Goal: Check status: Check status

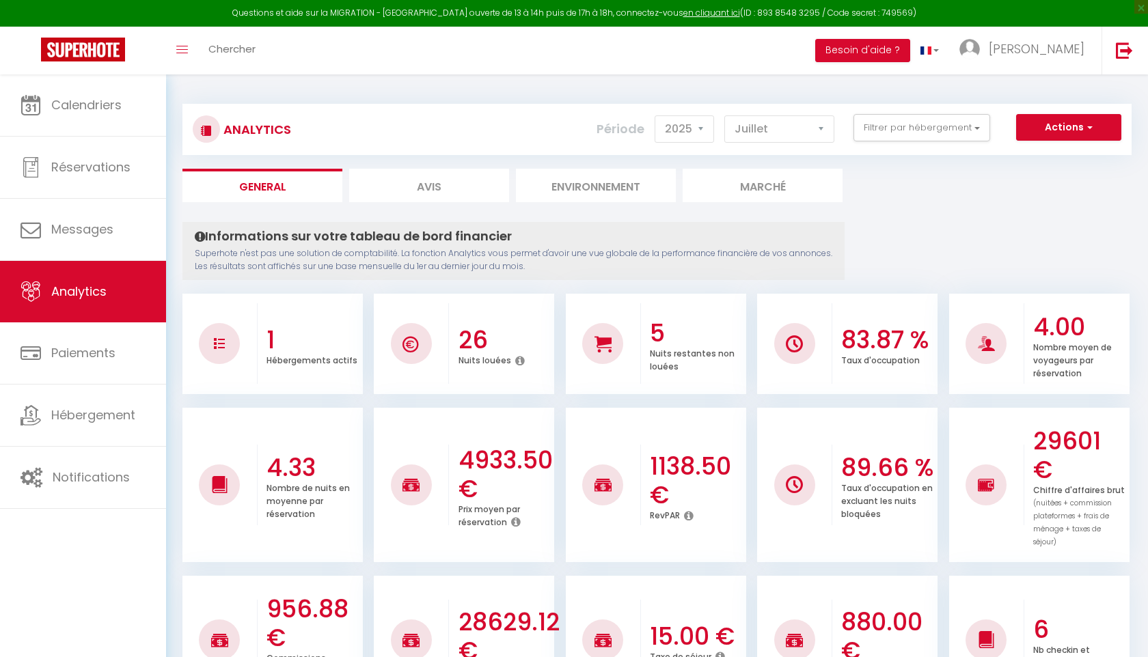
select select "2025"
select select "7"
click at [951, 134] on button "Filtrer par hébergement" at bounding box center [921, 127] width 137 height 27
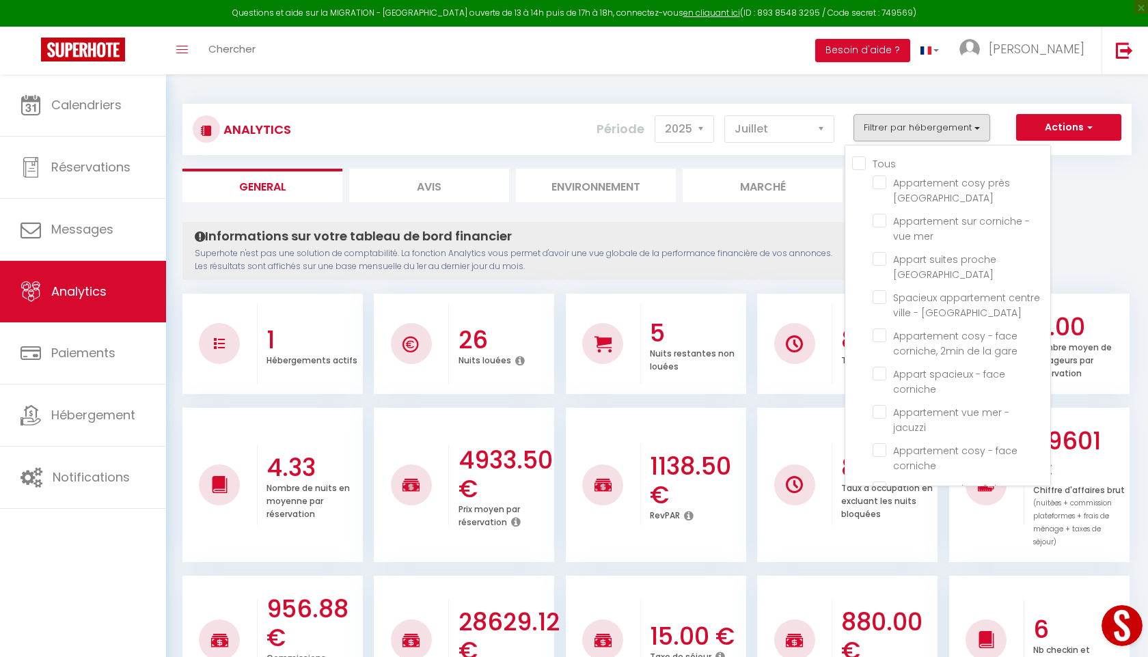
click at [883, 520] on Malabata "checkbox" at bounding box center [962, 527] width 178 height 14
checkbox Malabata "false"
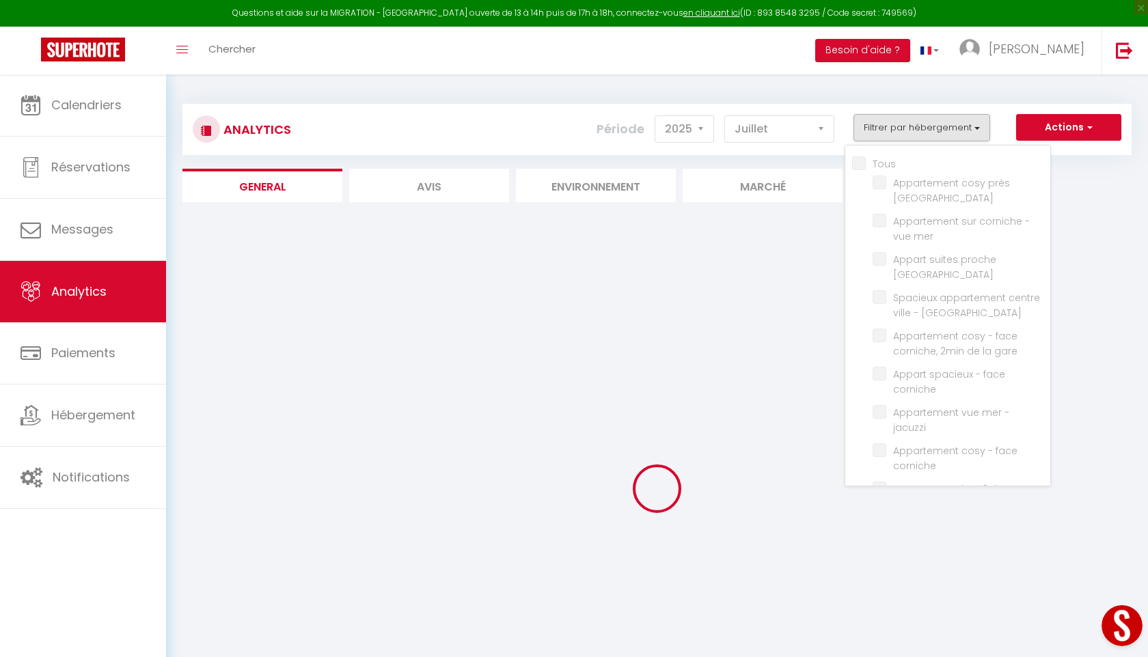
checkbox Malabata "false"
checkbox mer "false"
checkbox Médina "false"
checkbox médina "false"
checkbox gare "false"
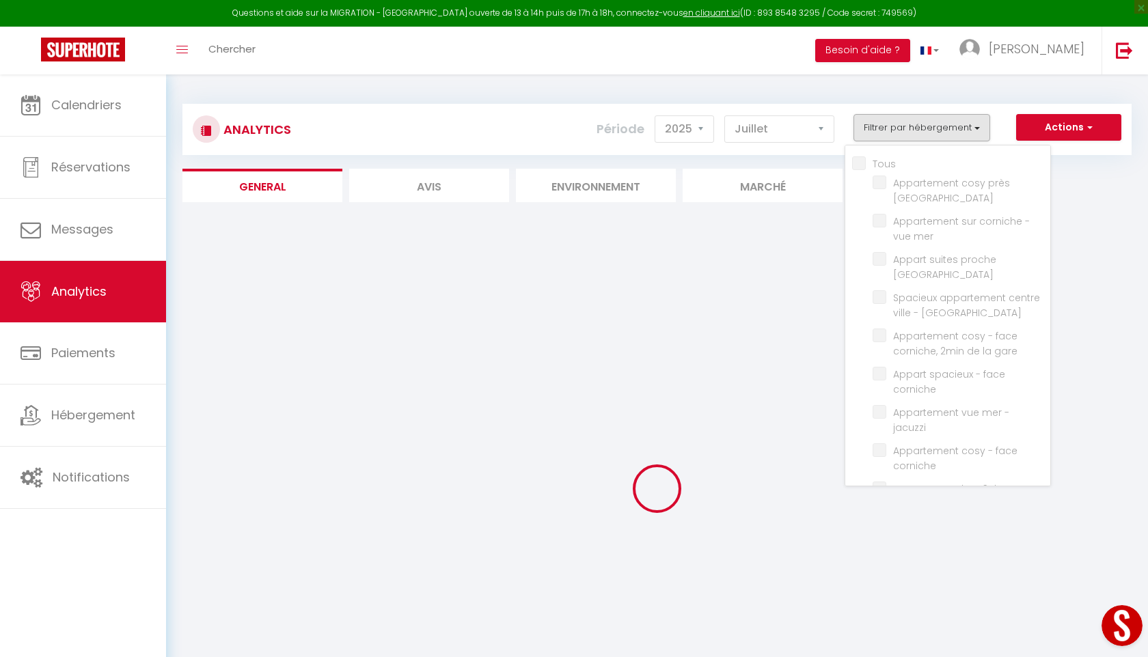
checkbox corniche "false"
checkbox jacuzzi "false"
checkbox corniche "false"
checkbox Hills "false"
checkbox mer "false"
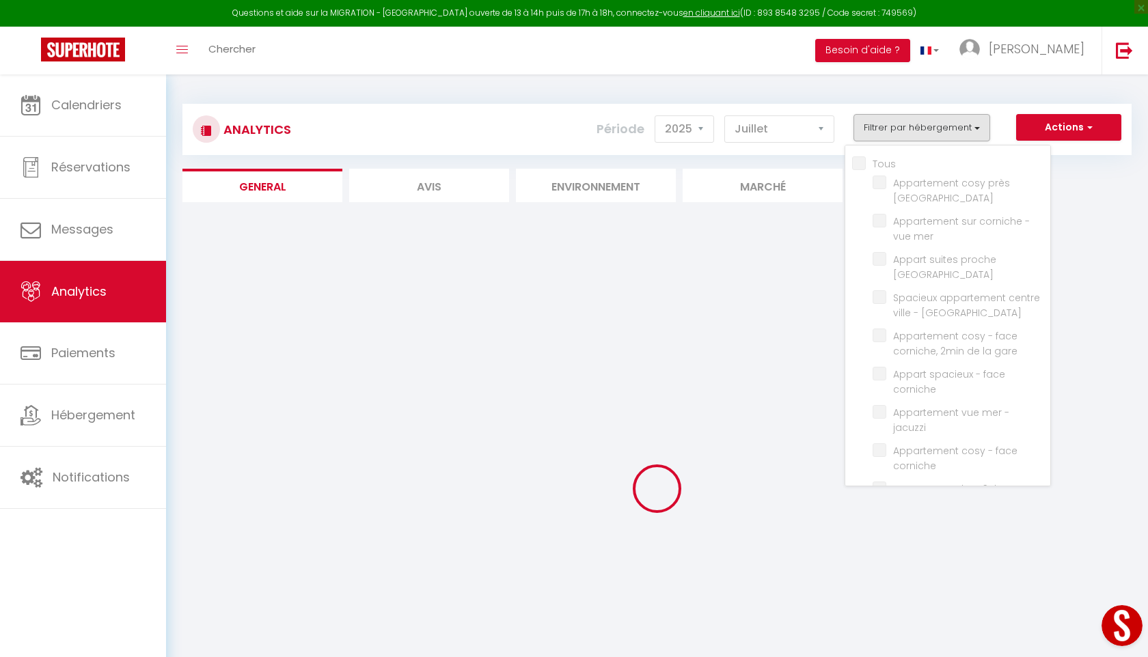
checkbox corniche "false"
checkbox centre-ville "false"
checkbox Plage "false"
checkbox corniche "false"
checkbox Corniche "false"
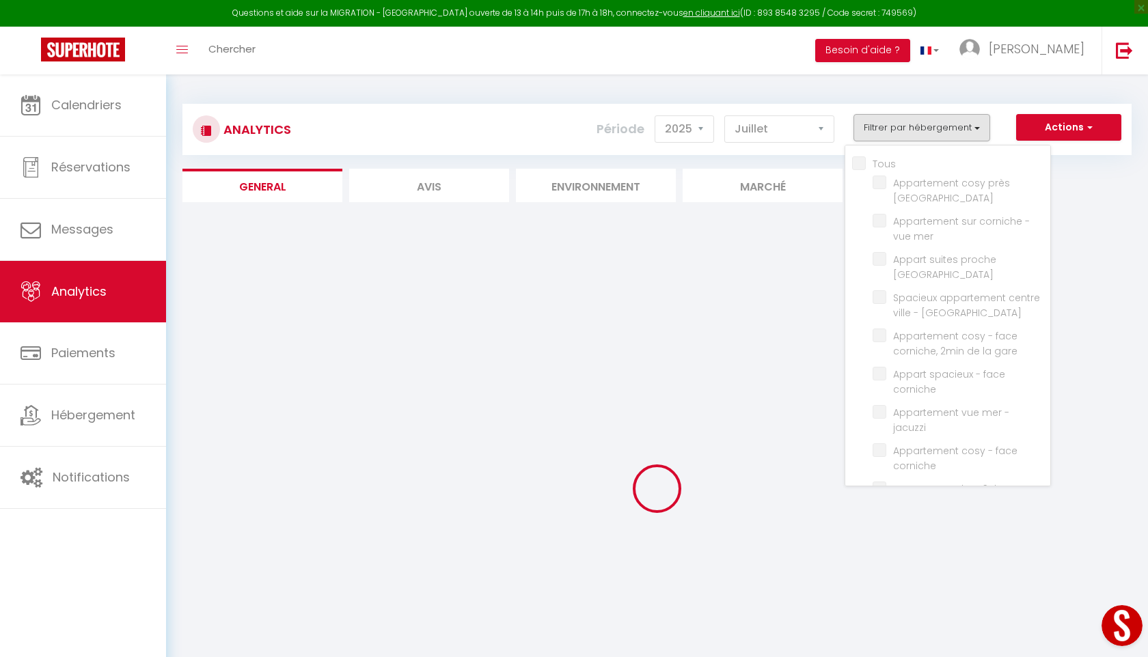
checkbox moderne "false"
checkbox spacieux "false"
checkbox Malabata "false"
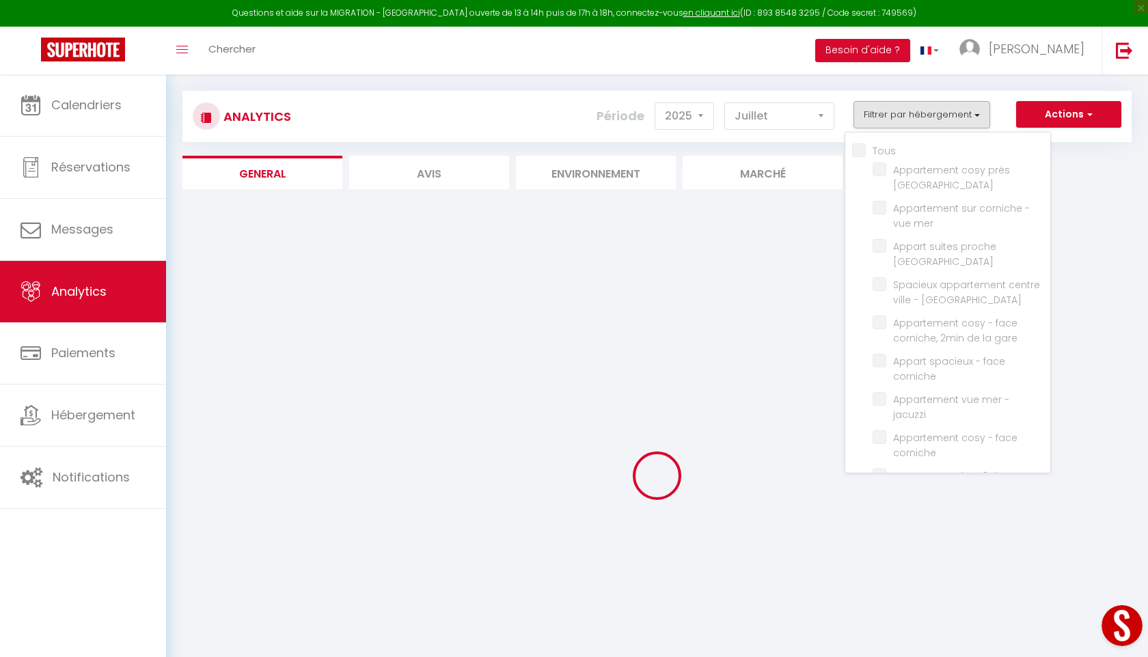
scroll to position [19, 0]
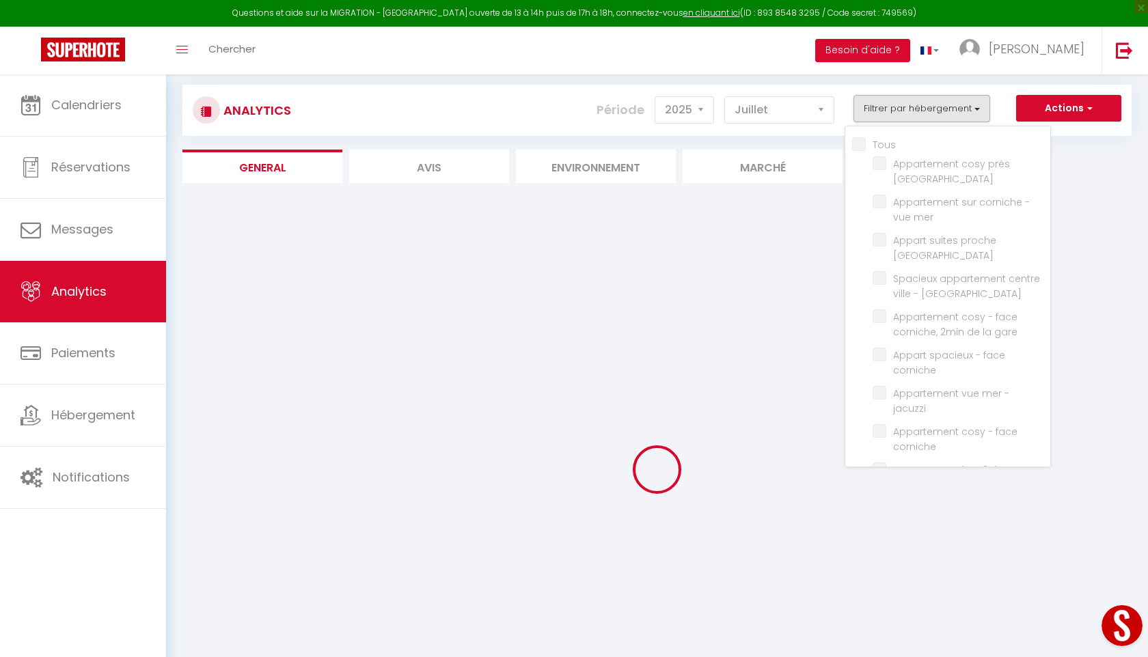
checkbox Malabata "false"
checkbox mer "false"
checkbox Médina "false"
checkbox médina "false"
checkbox gare "false"
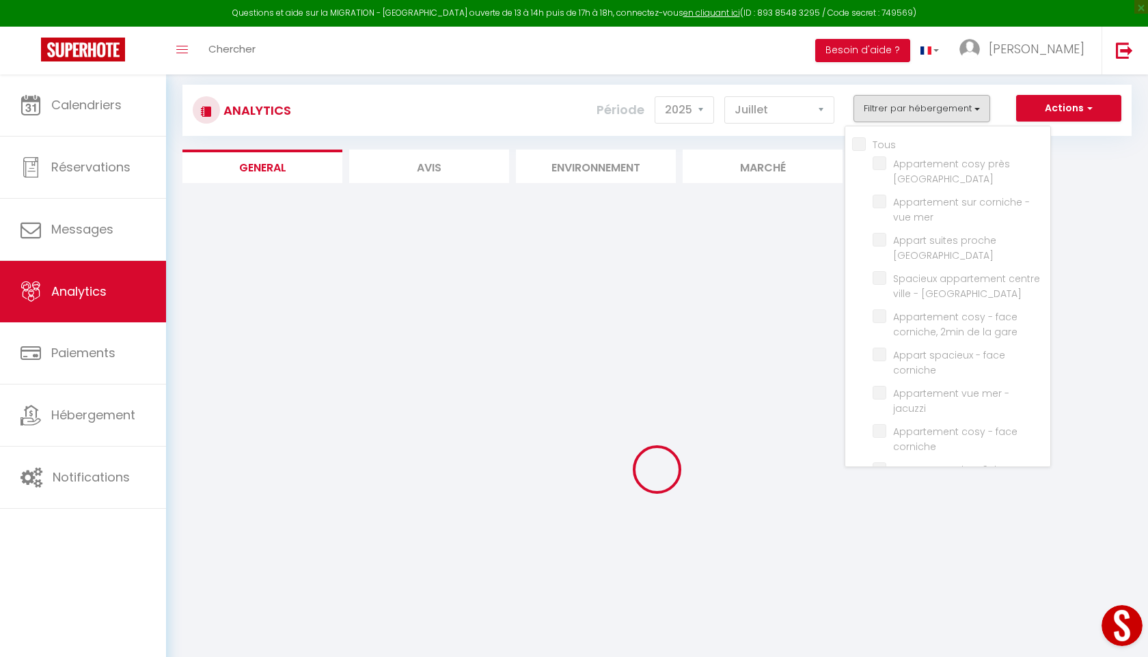
checkbox corniche "false"
checkbox jacuzzi "false"
checkbox corniche "false"
checkbox Hills "false"
checkbox mer "false"
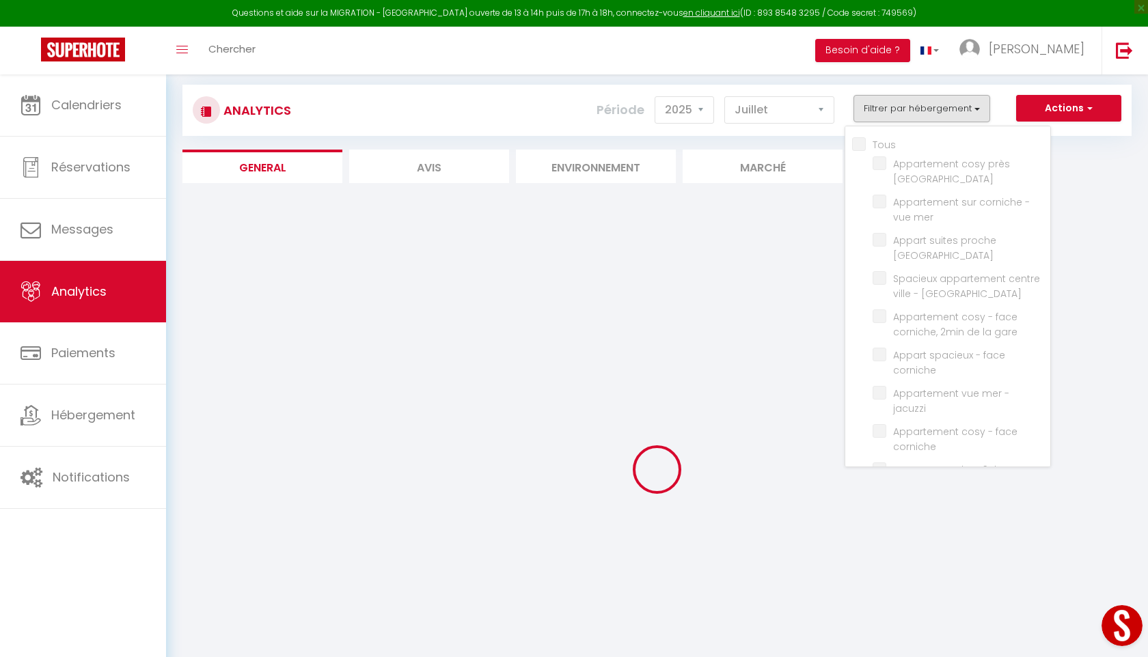
checkbox corniche "false"
checkbox centre-ville "false"
checkbox Plage "false"
checkbox corniche "false"
checkbox Corniche "false"
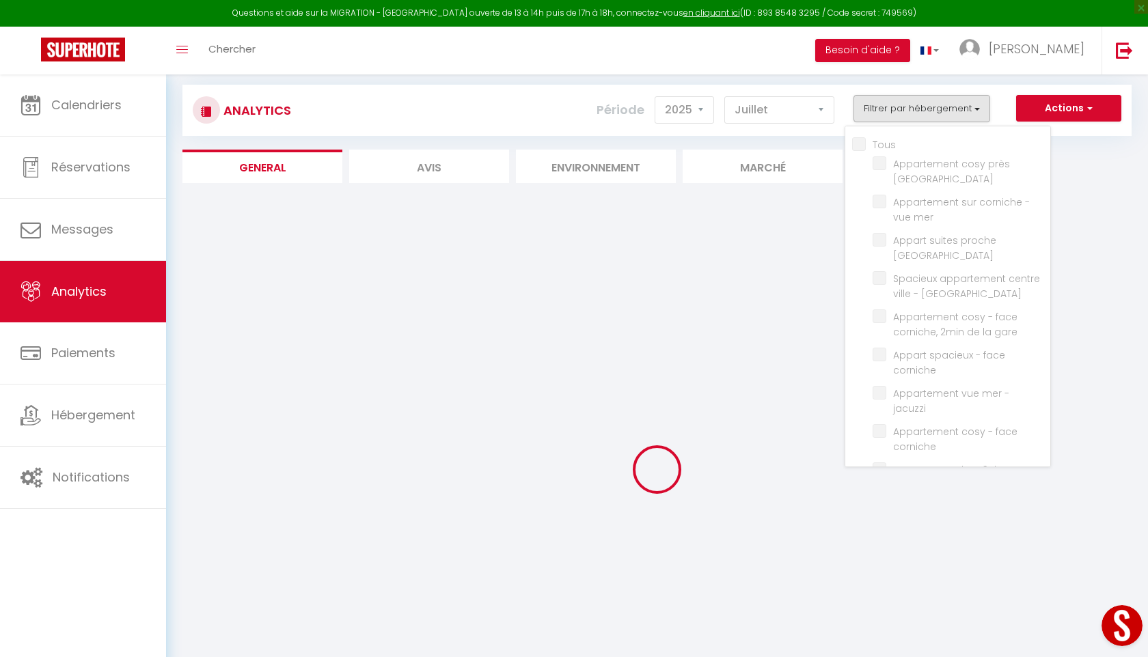
checkbox moderne "false"
checkbox spacieux "false"
checkbox Malabata "false"
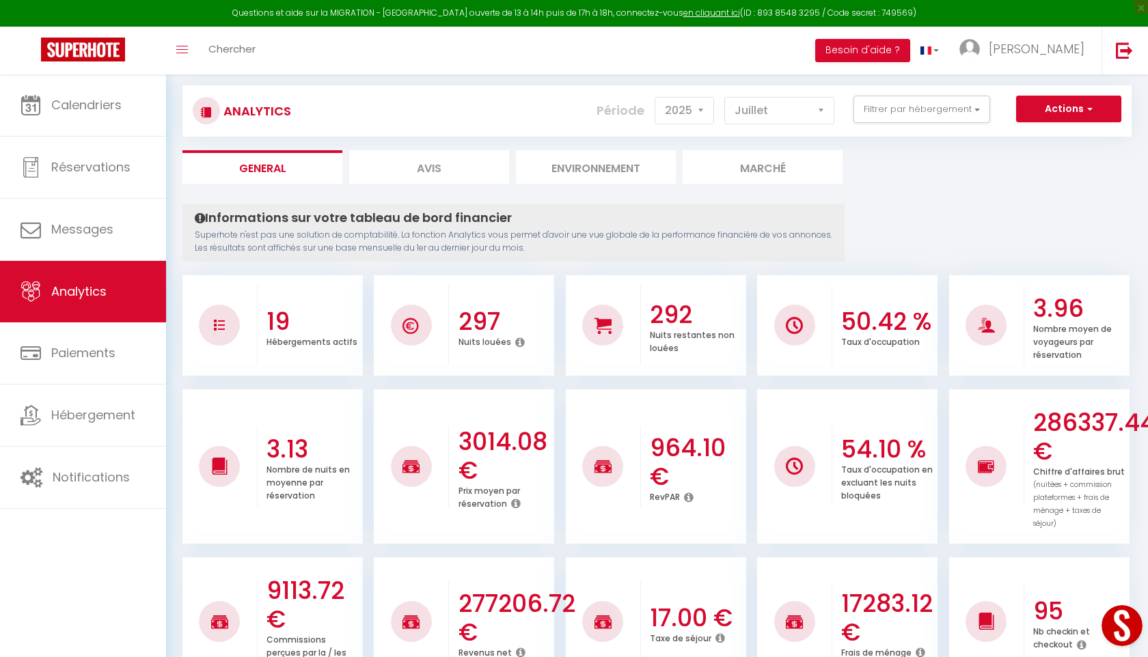
scroll to position [0, 0]
